Goal: Information Seeking & Learning: Learn about a topic

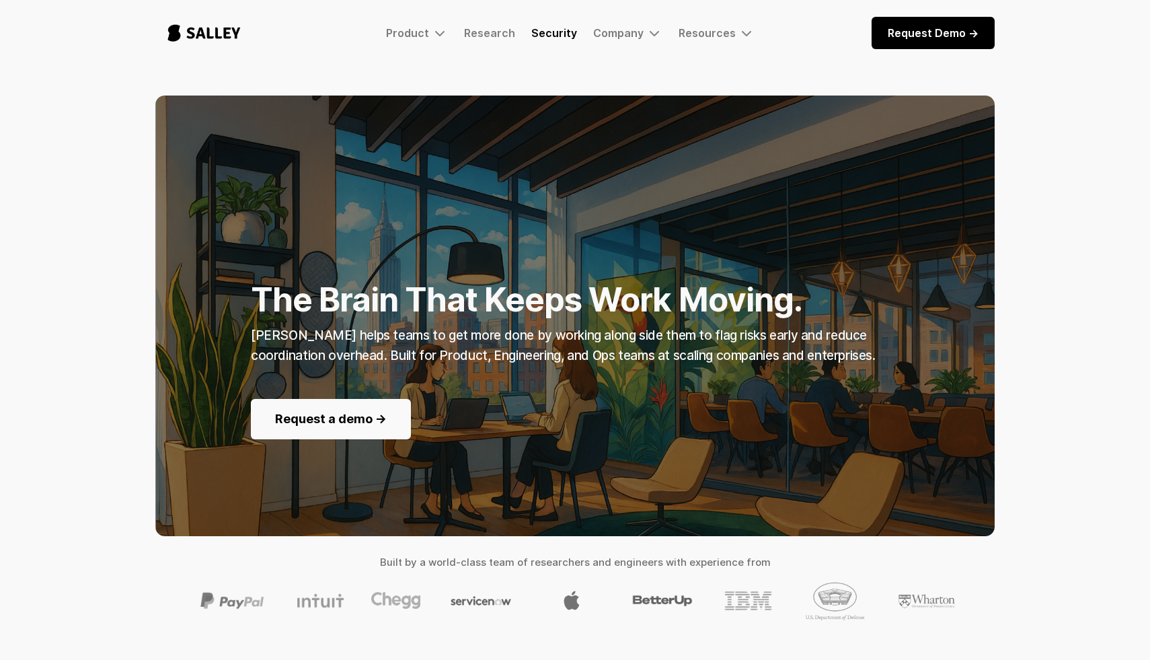
click at [560, 34] on link "Security" at bounding box center [554, 32] width 46 height 13
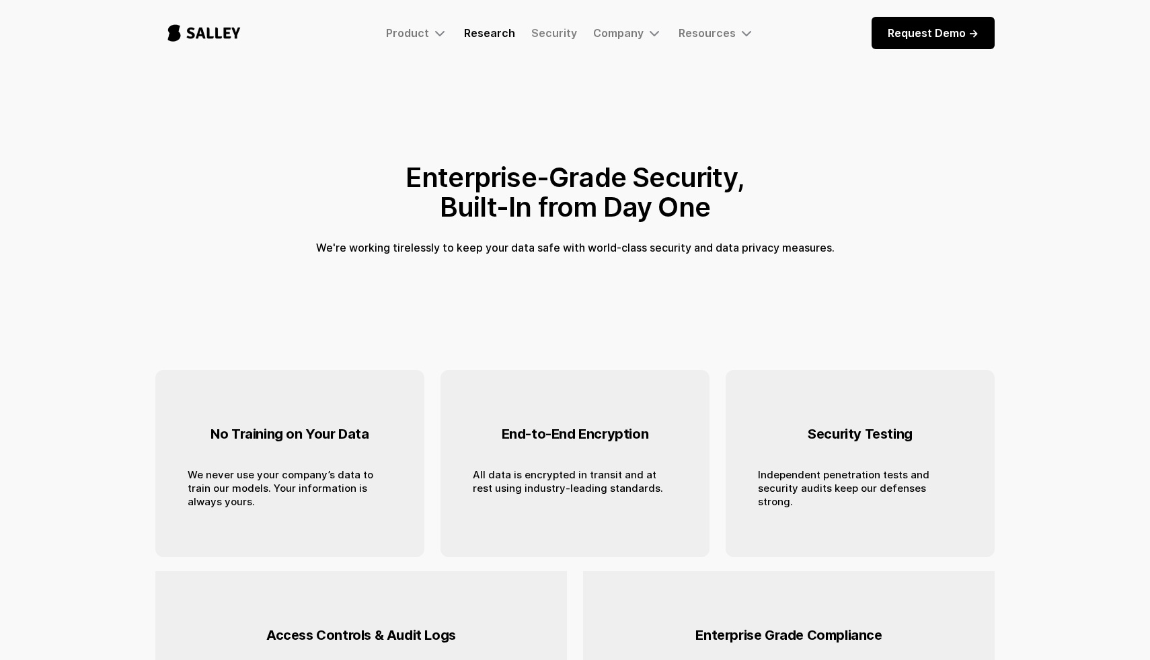
click at [496, 34] on link "Research" at bounding box center [489, 32] width 51 height 13
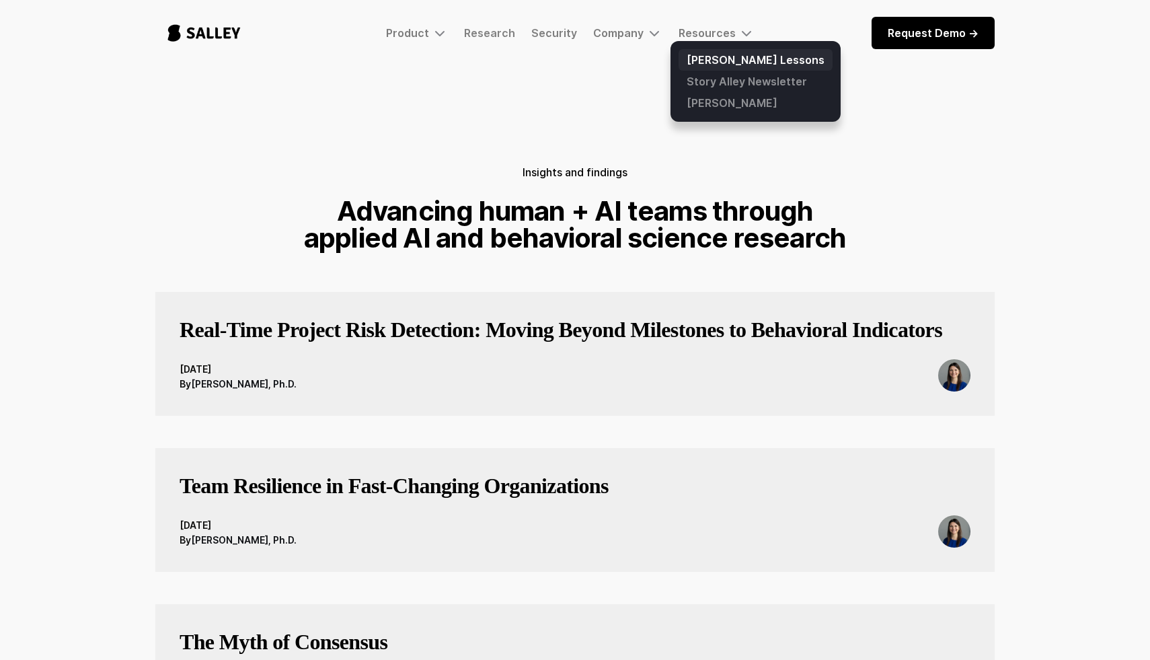
click at [689, 65] on link "[PERSON_NAME] Lessons" at bounding box center [756, 60] width 154 height 22
